Goal: Navigation & Orientation: Find specific page/section

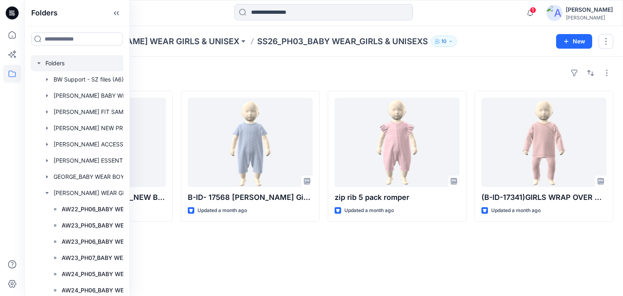
click at [62, 62] on div at bounding box center [92, 63] width 122 height 16
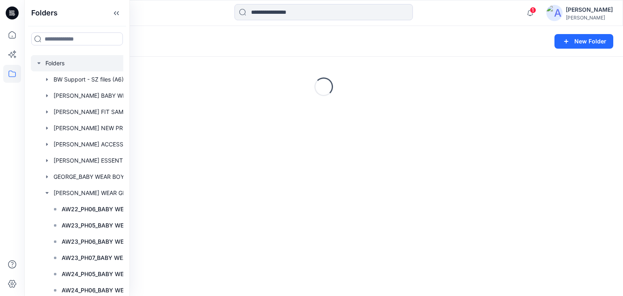
click at [178, 12] on div at bounding box center [323, 13] width 299 height 18
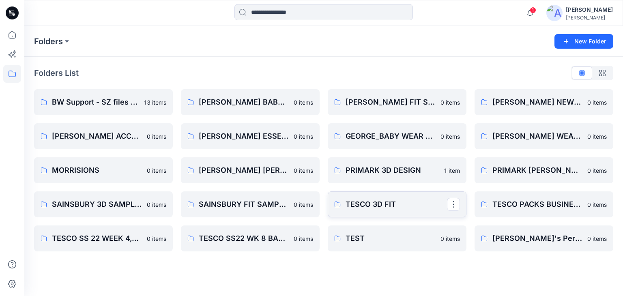
click at [376, 206] on p "TESCO 3D FIT" at bounding box center [395, 204] width 101 height 11
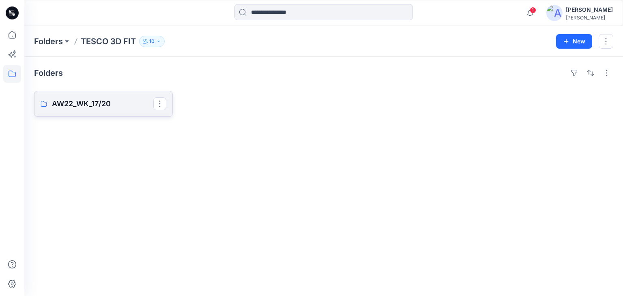
click at [89, 100] on p "AW22_WK_17/20" at bounding box center [102, 103] width 101 height 11
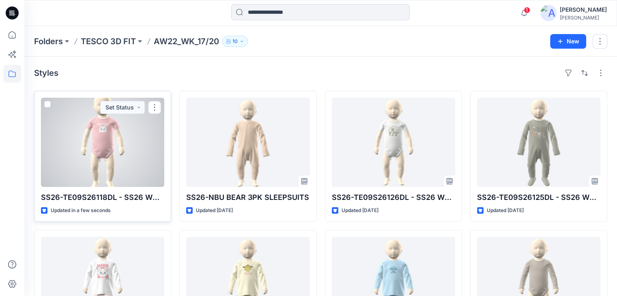
click at [96, 158] on div at bounding box center [102, 142] width 123 height 89
